Goal: Find specific page/section: Find specific page/section

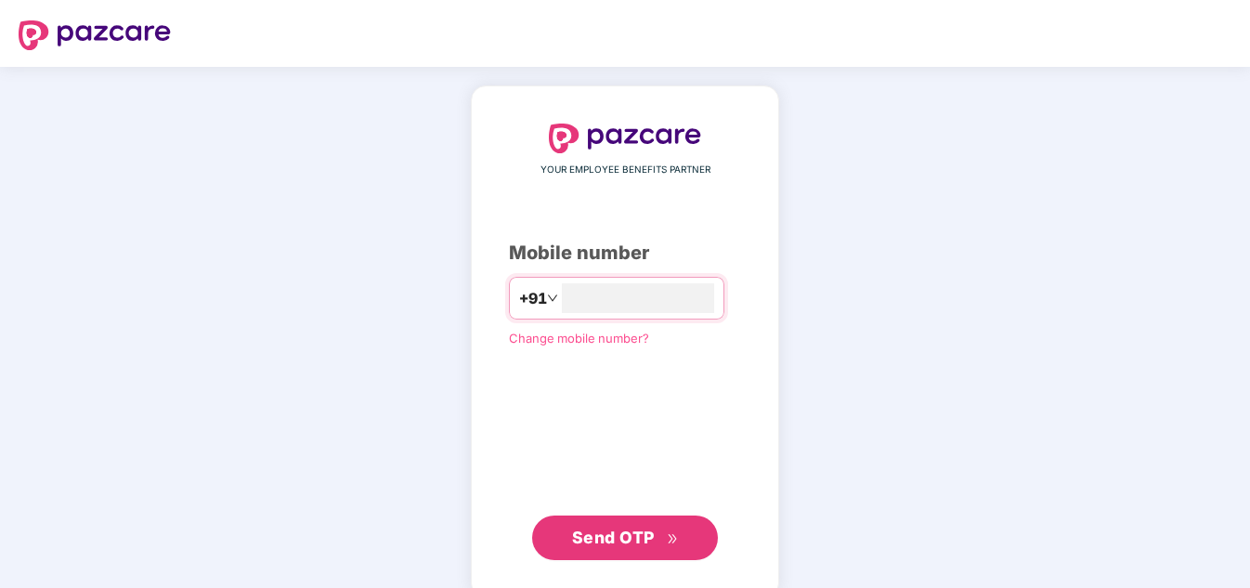
type input "**********"
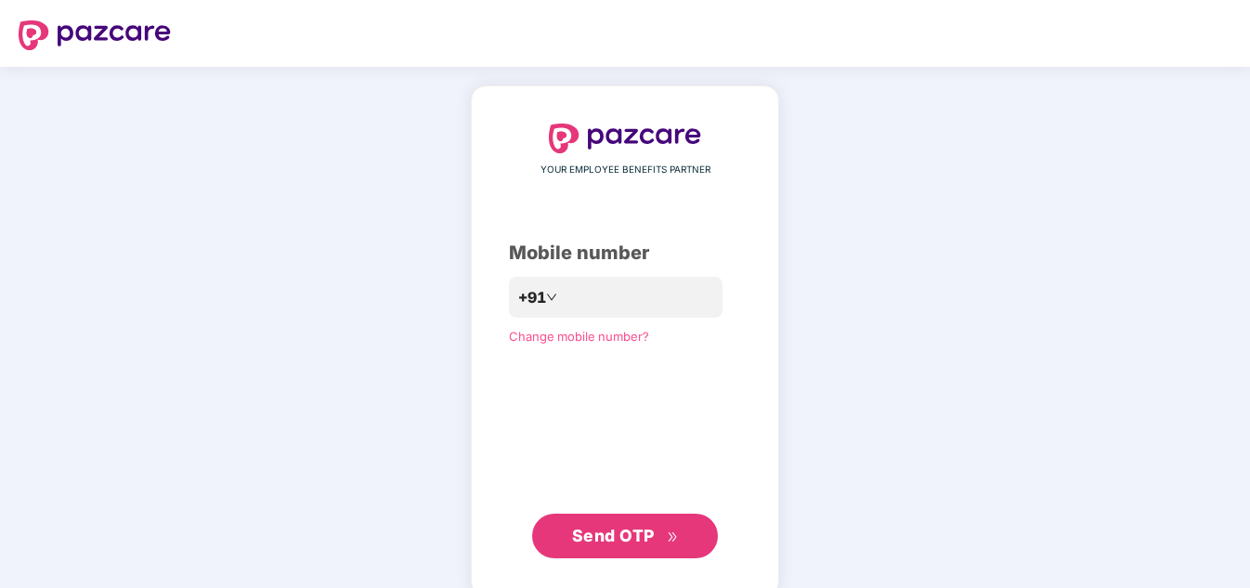
click at [637, 538] on span "Send OTP" at bounding box center [613, 536] width 83 height 20
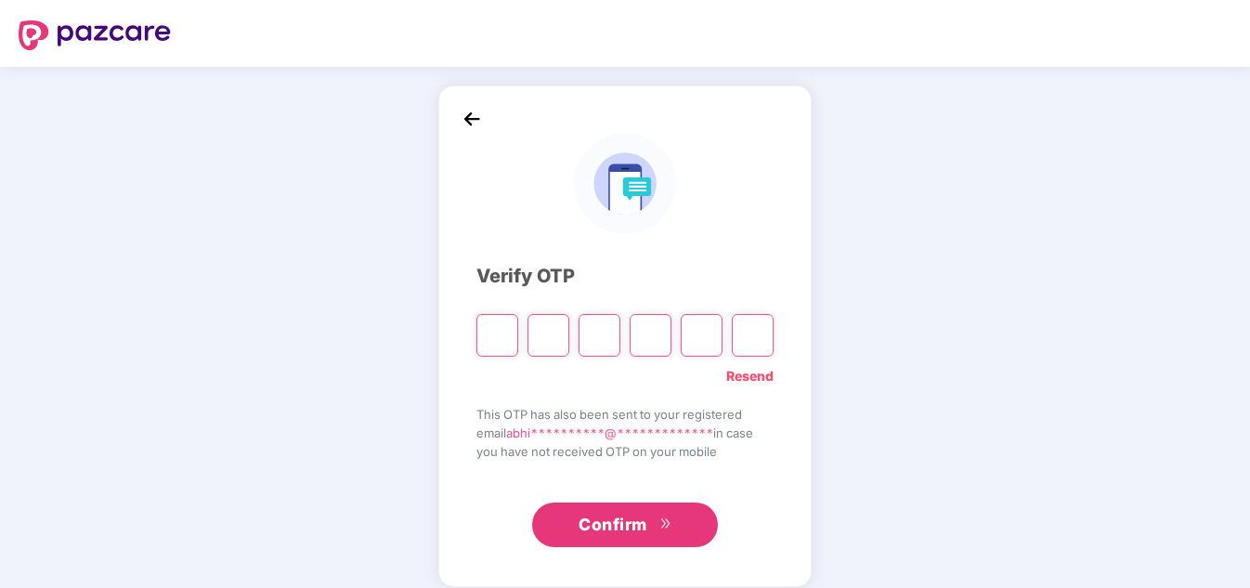
type input "*"
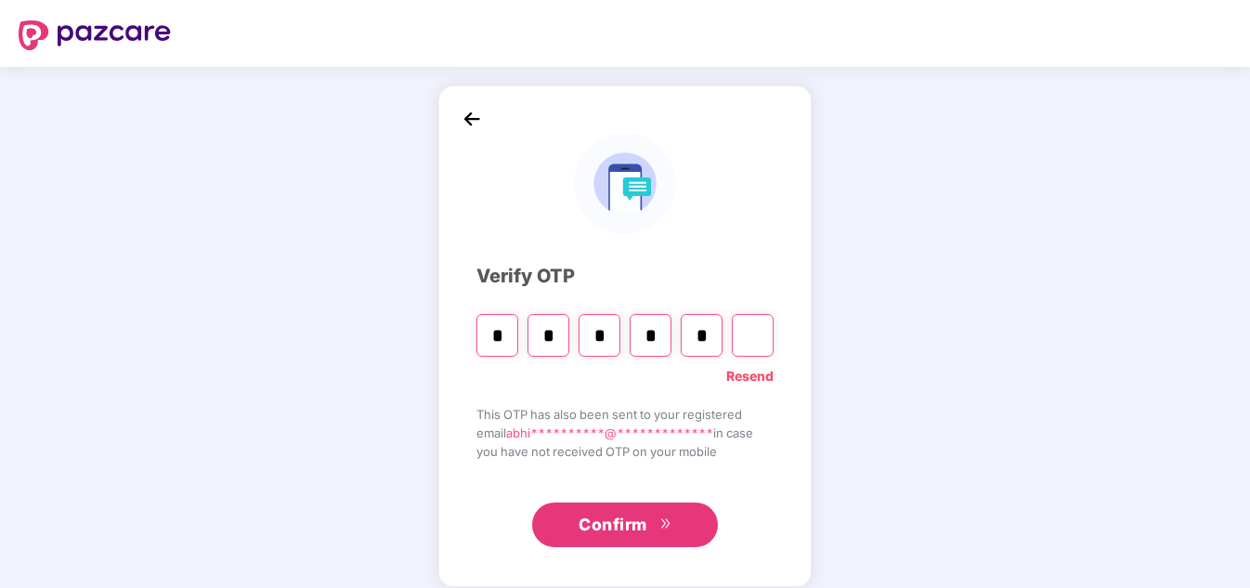
type input "*"
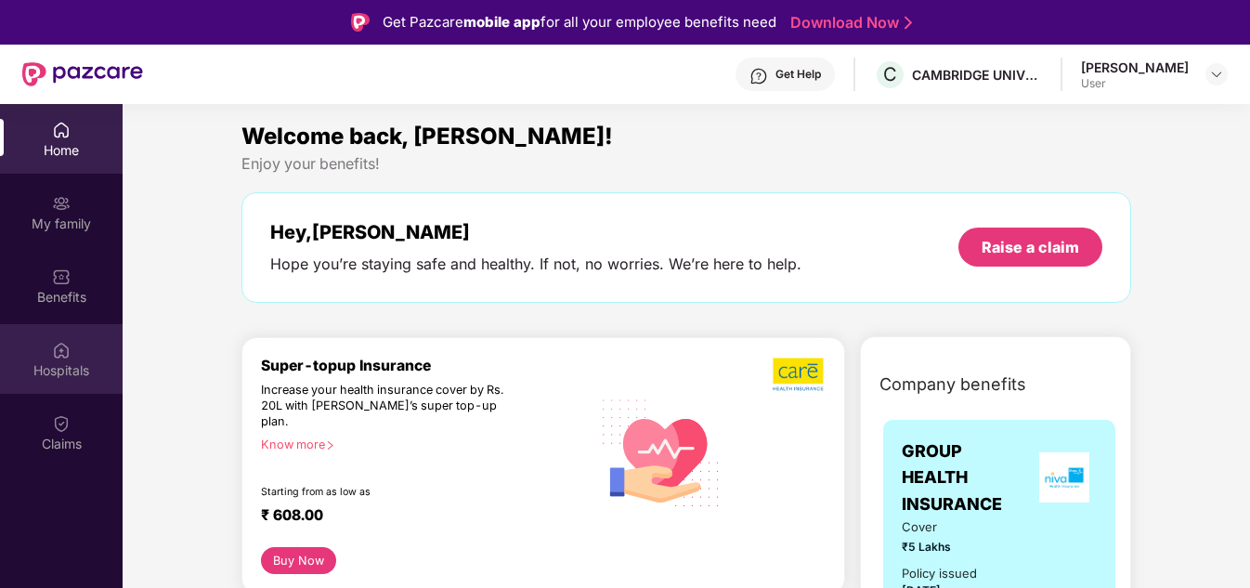
click at [63, 341] on img at bounding box center [61, 350] width 19 height 19
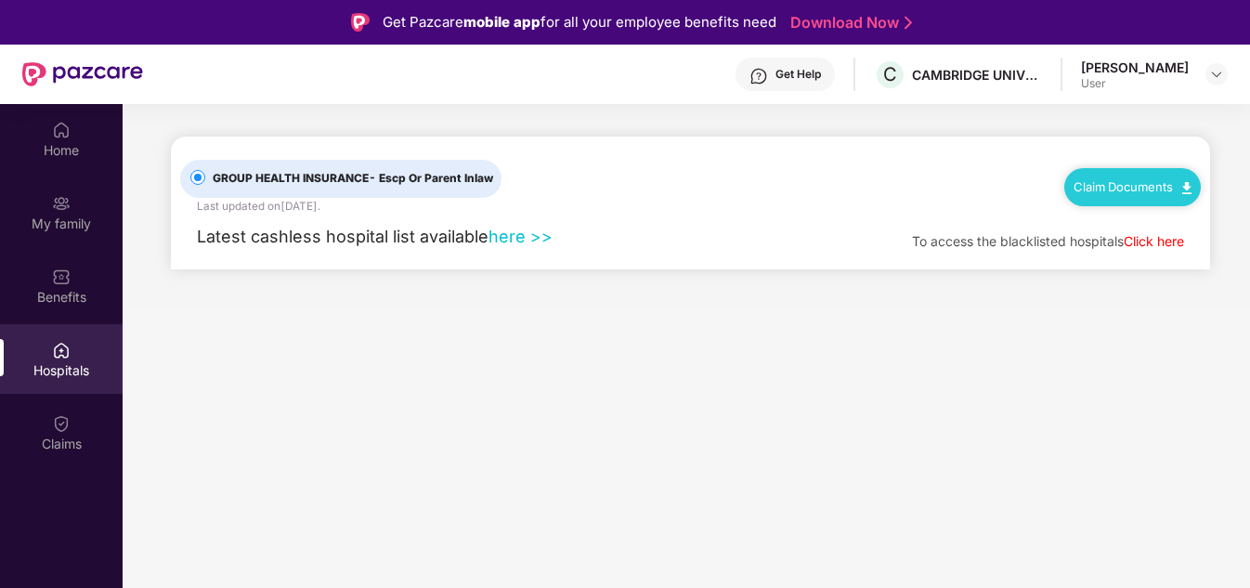
click at [522, 236] on link "here >>" at bounding box center [521, 237] width 64 height 20
click at [503, 232] on link "here >>" at bounding box center [521, 237] width 64 height 20
click at [1151, 243] on link "Click here" at bounding box center [1154, 241] width 60 height 16
